Goal: Transaction & Acquisition: Purchase product/service

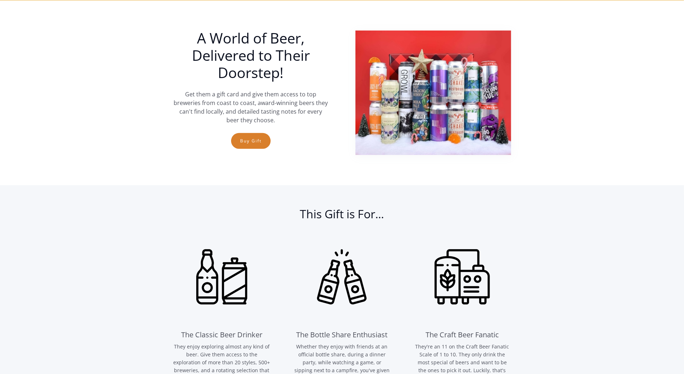
click at [47, 69] on section "A World of Beer, Delivered to Their Doorstep! Get them a gift card and give the…" at bounding box center [342, 92] width 684 height 185
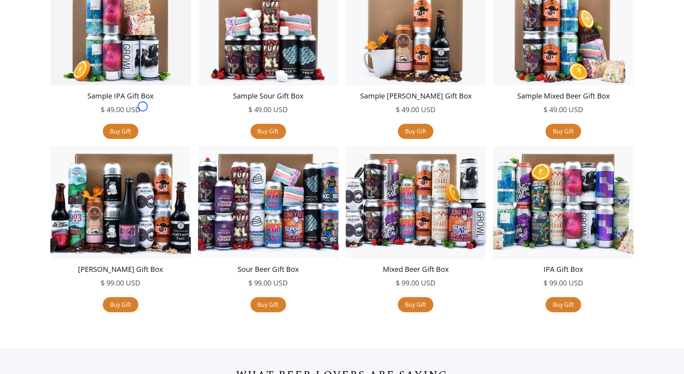
scroll to position [1358, 0]
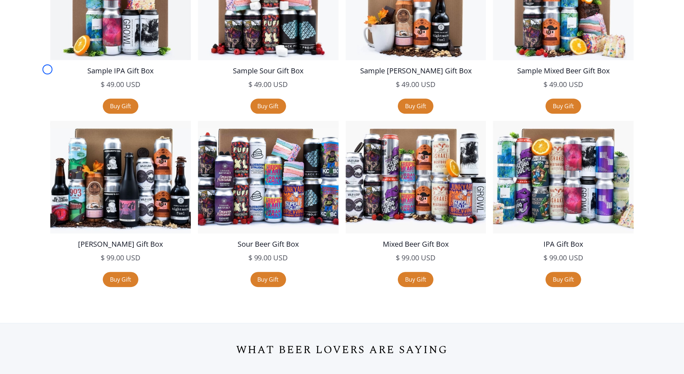
click at [47, 69] on div "Sample IPA Gift Box $ 49.00 USD $ 49.00 USD sale Buy Gift" at bounding box center [121, 34] width 148 height 173
click at [61, 43] on img at bounding box center [120, 3] width 143 height 115
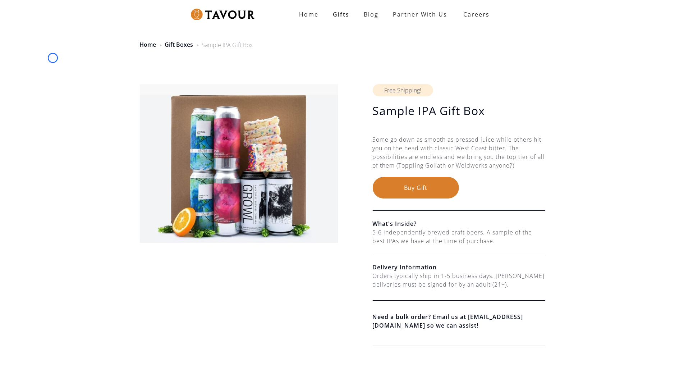
click at [53, 58] on div "Home Gift Boxes Sample IPA Gift Box" at bounding box center [342, 40] width 684 height 35
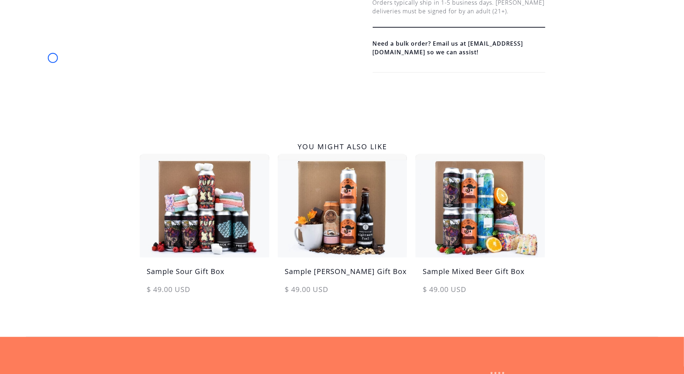
scroll to position [325, 0]
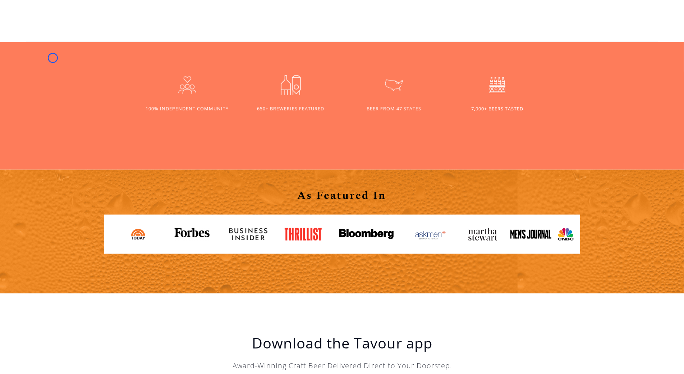
click at [53, 58] on div "650+ BREWERIES FEATURED 100% INDEPENDENT COMMUNITY BEER FROM 47 STATES 7,000+ B…" at bounding box center [342, 106] width 684 height 128
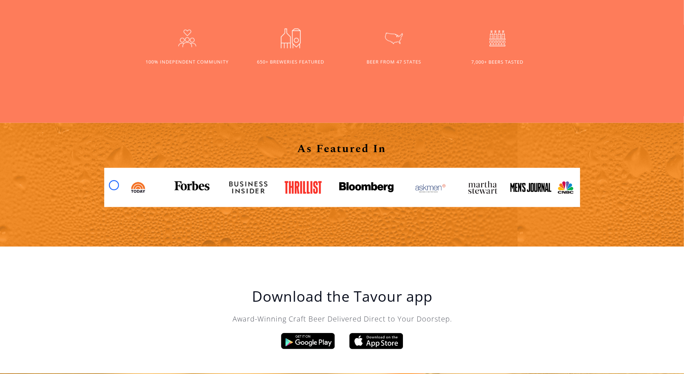
click at [114, 185] on link at bounding box center [110, 186] width 11 height 11
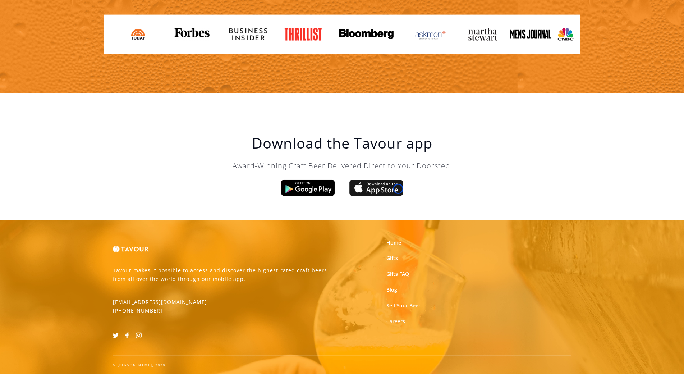
click at [398, 189] on img at bounding box center [376, 188] width 54 height 16
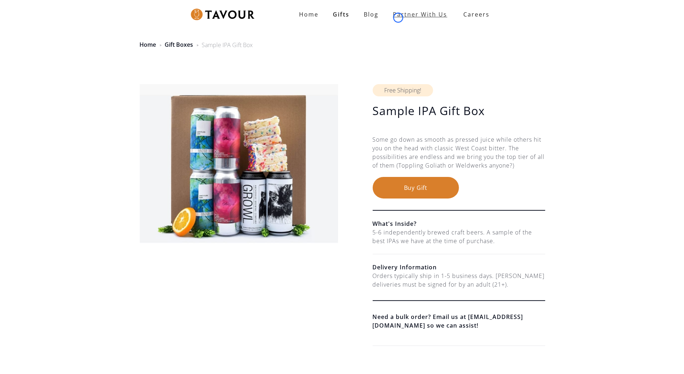
click at [398, 18] on link "partner with us" at bounding box center [420, 14] width 69 height 14
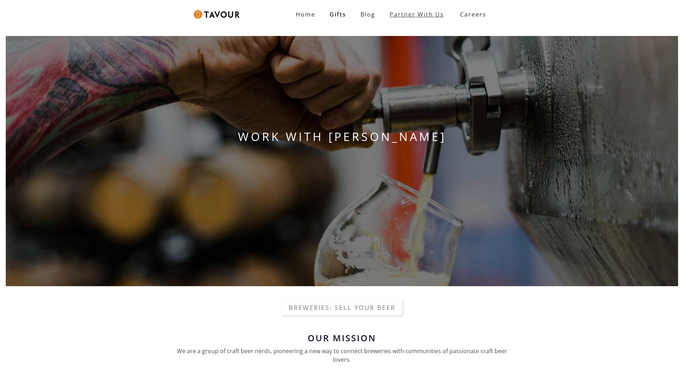
click at [398, 18] on link "Partner With Us" at bounding box center [416, 14] width 69 height 14
click at [39, 55] on div "WORK WITH [PERSON_NAME]" at bounding box center [342, 161] width 684 height 262
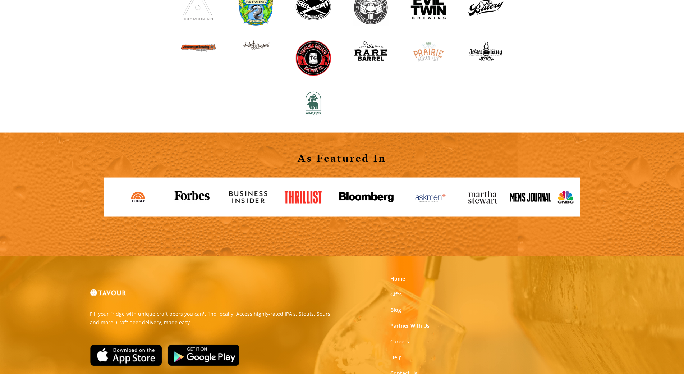
scroll to position [780, 0]
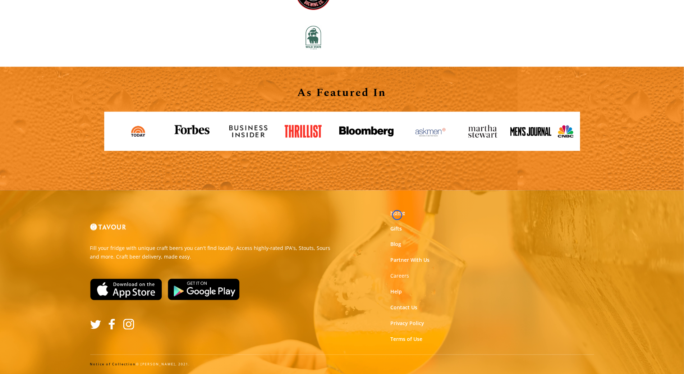
click at [397, 215] on link "Home" at bounding box center [397, 212] width 15 height 7
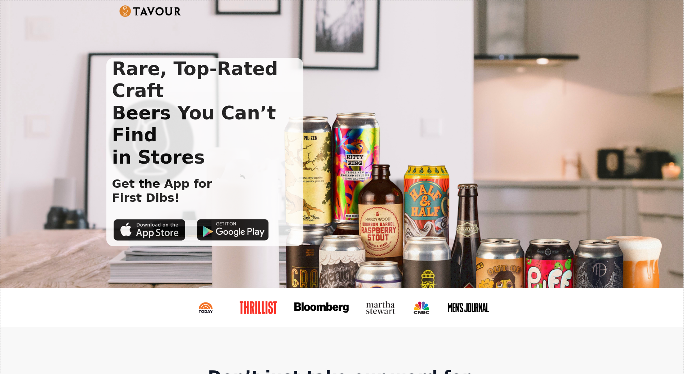
click at [397, 215] on div "Rare, Top-Rated Craft Beers You Can’t Find in Stores Get the App for First Dibs!" at bounding box center [341, 143] width 683 height 287
click at [63, 52] on div "Rare, Top-Rated Craft Beers You Can’t Find in Stores Get the App for First Dibs!" at bounding box center [341, 143] width 683 height 287
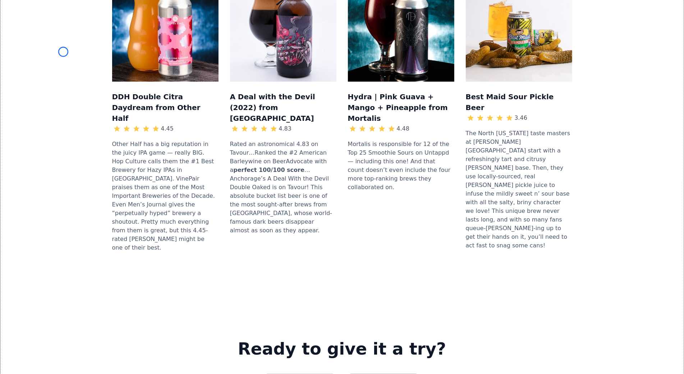
scroll to position [834, 0]
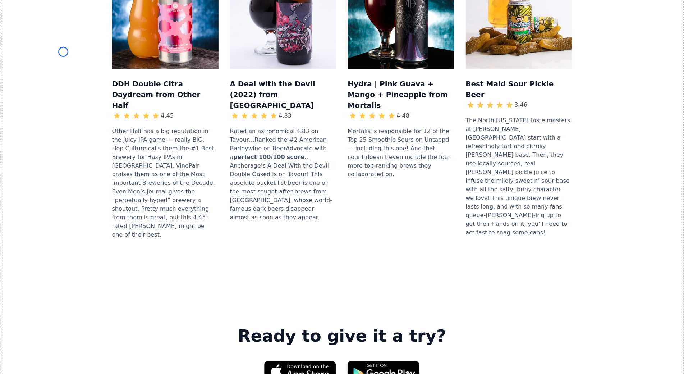
click at [63, 52] on div "DDH Double Citra Daydream from Other Half 4.45 Other Half has a big reputation …" at bounding box center [342, 103] width 660 height 329
